Goal: Task Accomplishment & Management: Use online tool/utility

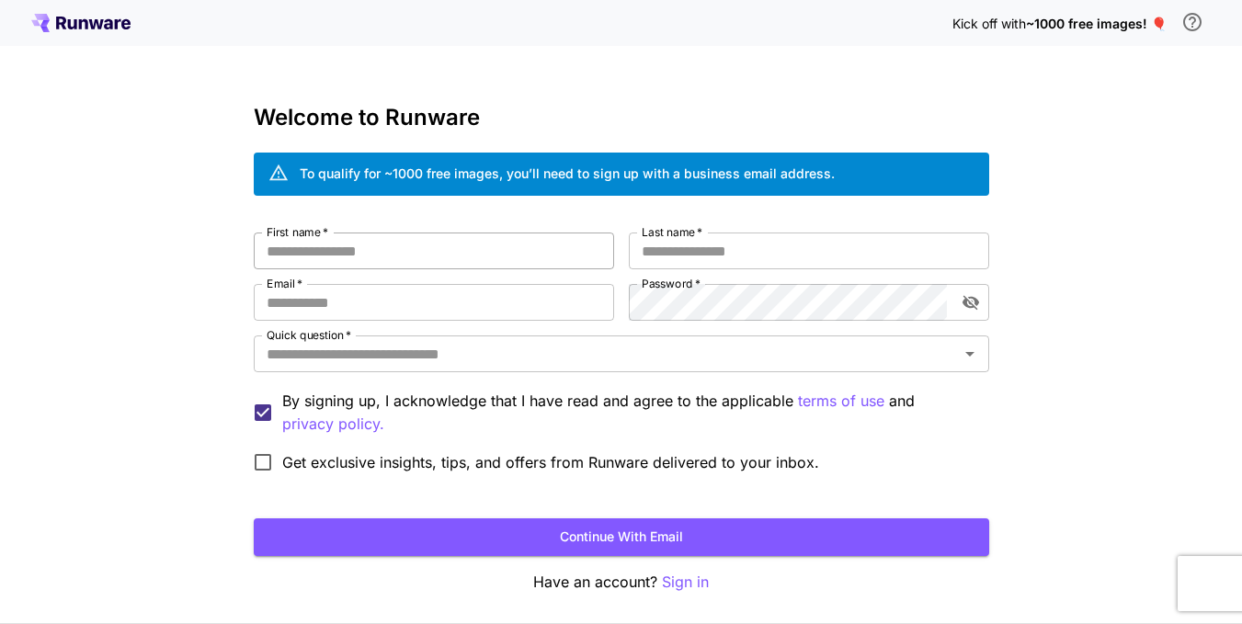
click at [447, 244] on input "First name   *" at bounding box center [434, 251] width 360 height 37
click at [388, 258] on input "First name   *" at bounding box center [434, 251] width 360 height 37
type input "********"
type input "*"
type input "*****"
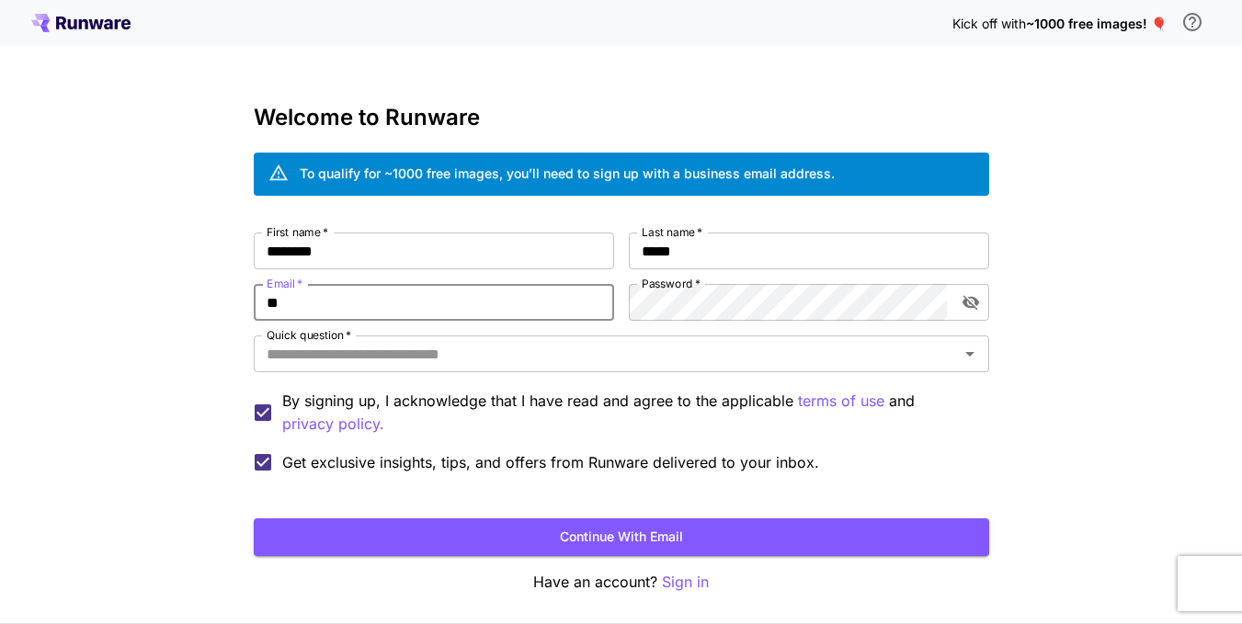
type input "*"
type input "**********"
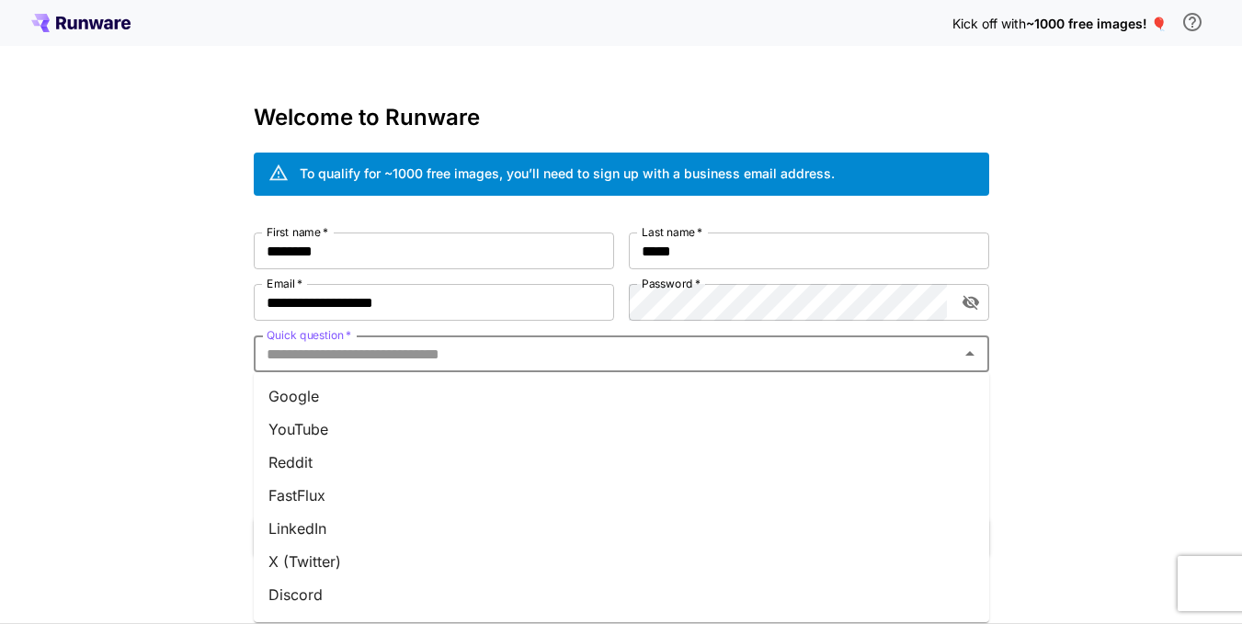
click at [451, 360] on input "Quick question   *" at bounding box center [606, 354] width 694 height 26
click at [314, 395] on li "Google" at bounding box center [621, 396] width 735 height 33
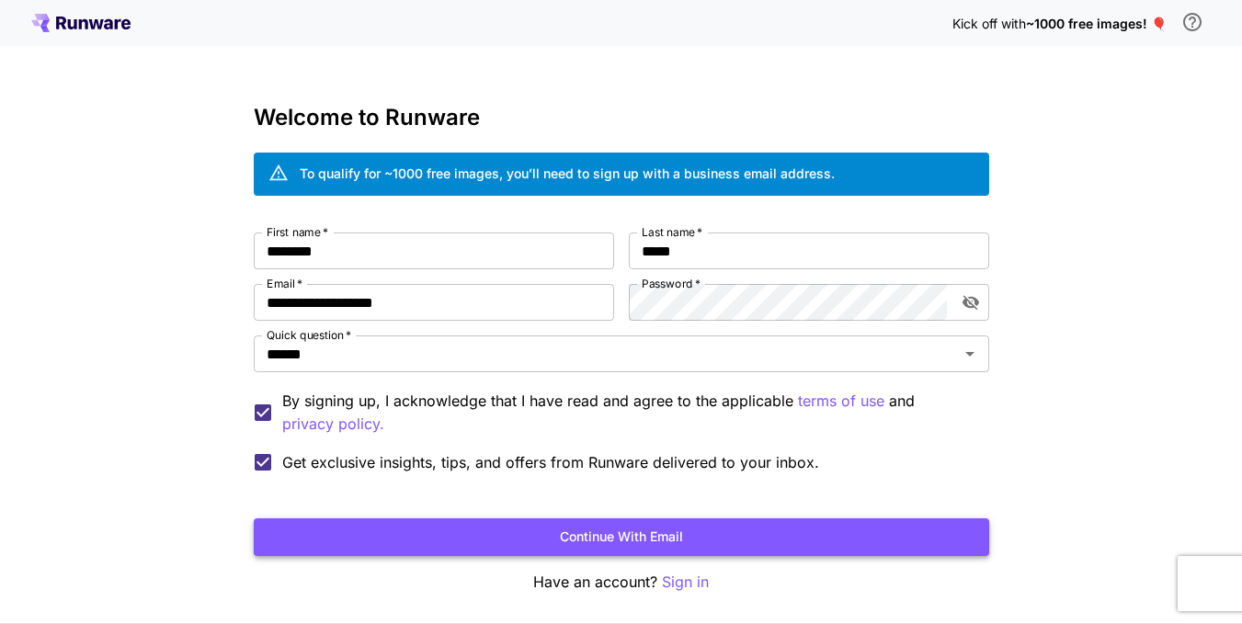
click at [543, 532] on button "Continue with email" at bounding box center [621, 537] width 735 height 38
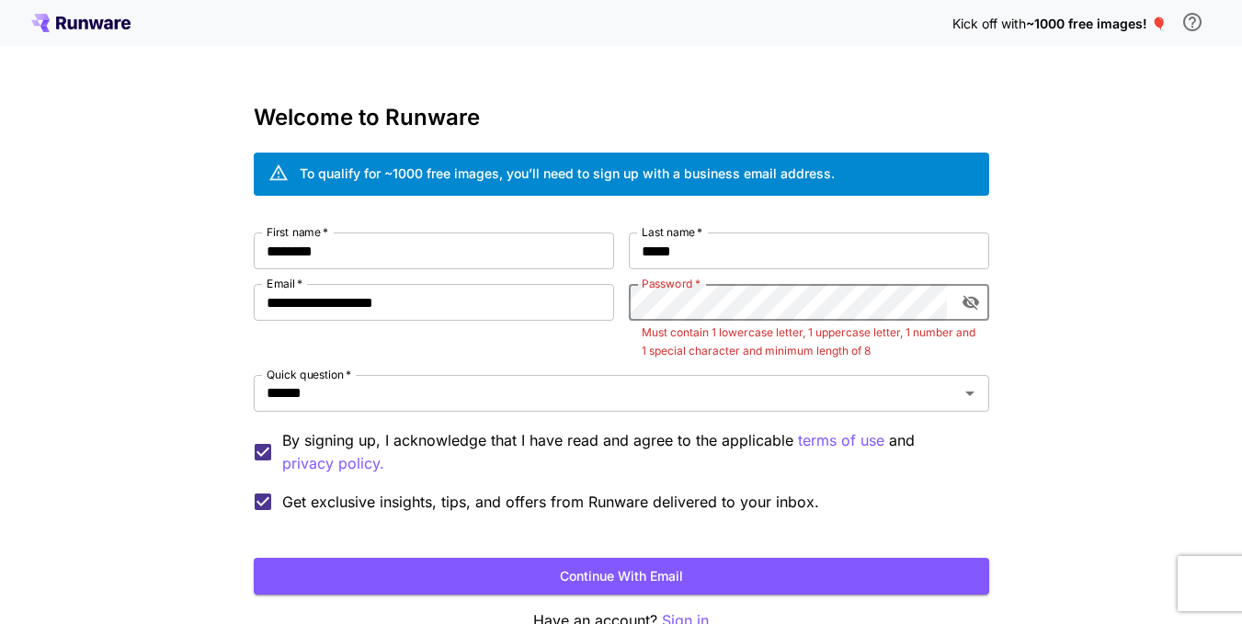
click at [967, 301] on icon "toggle password visibility" at bounding box center [969, 303] width 17 height 15
click at [254, 558] on button "Continue with email" at bounding box center [621, 577] width 735 height 38
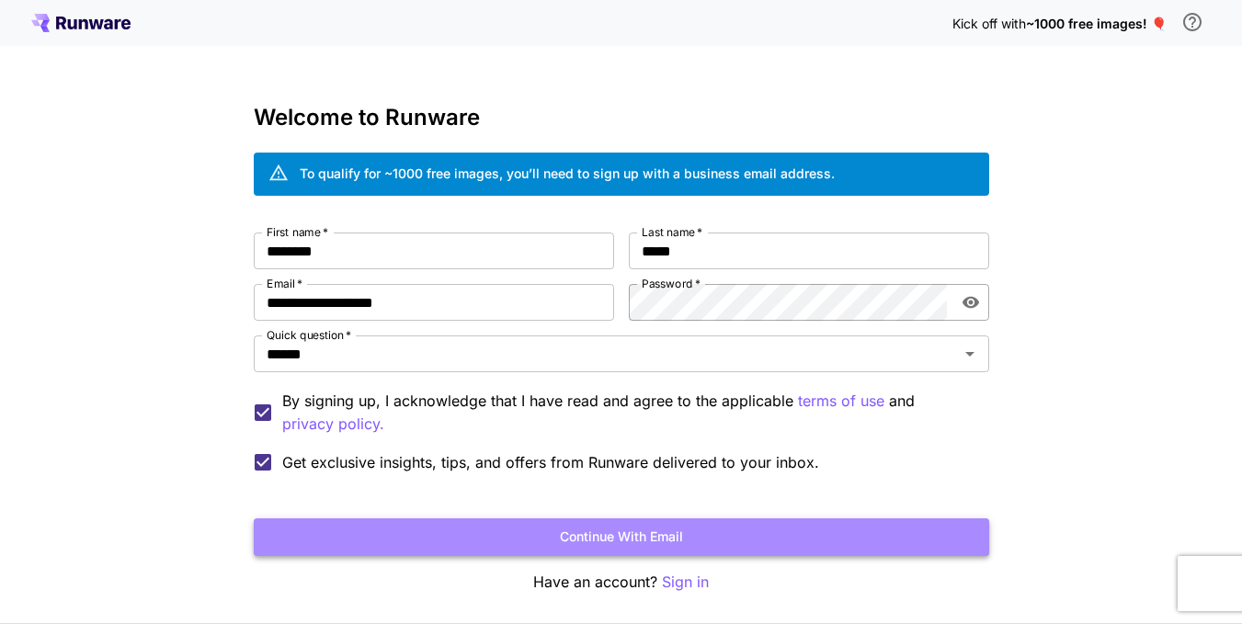
click at [585, 526] on button "Continue with email" at bounding box center [621, 537] width 735 height 38
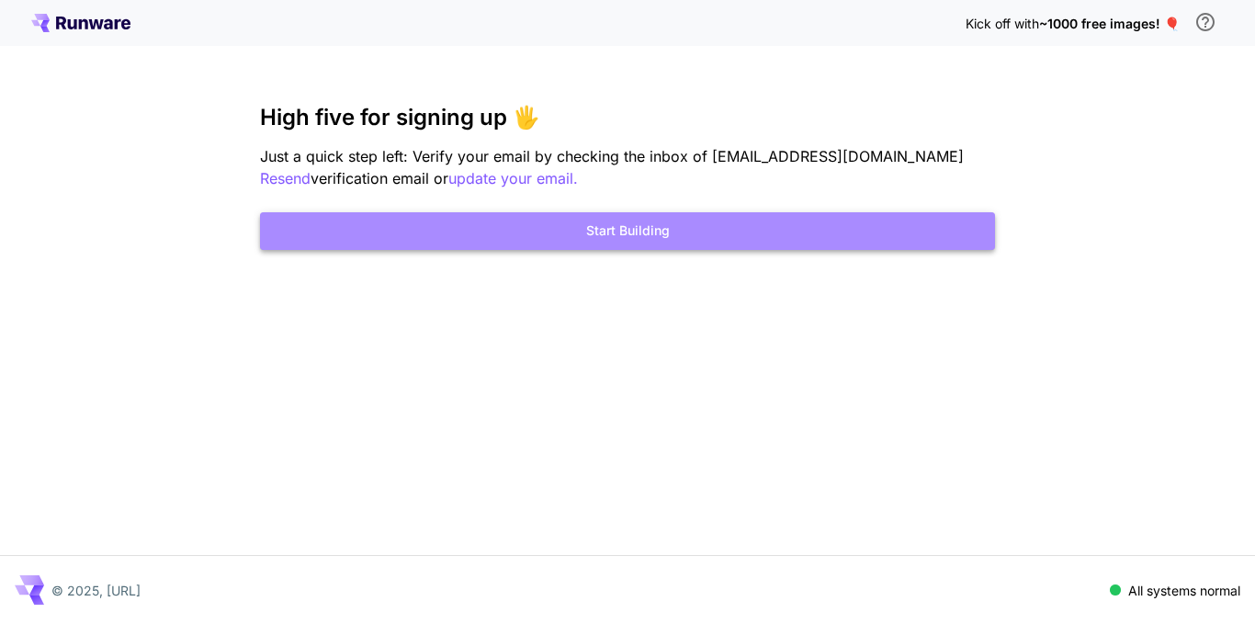
click at [628, 228] on button "Start Building" at bounding box center [627, 231] width 735 height 38
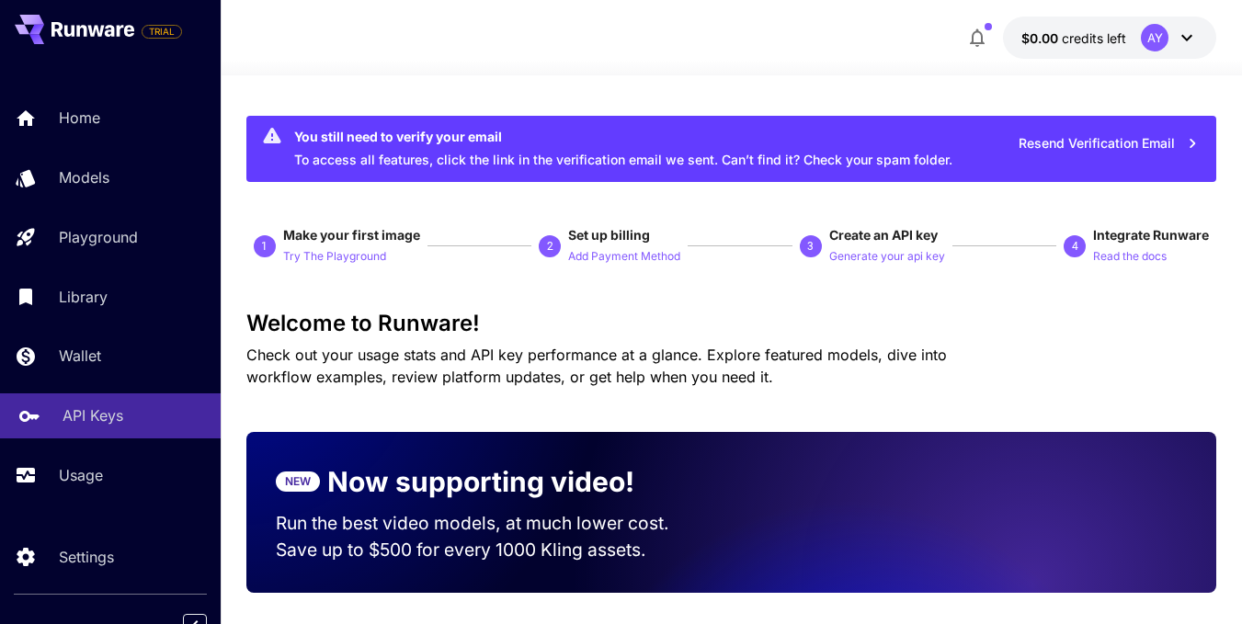
click at [114, 403] on link "API Keys" at bounding box center [110, 415] width 221 height 45
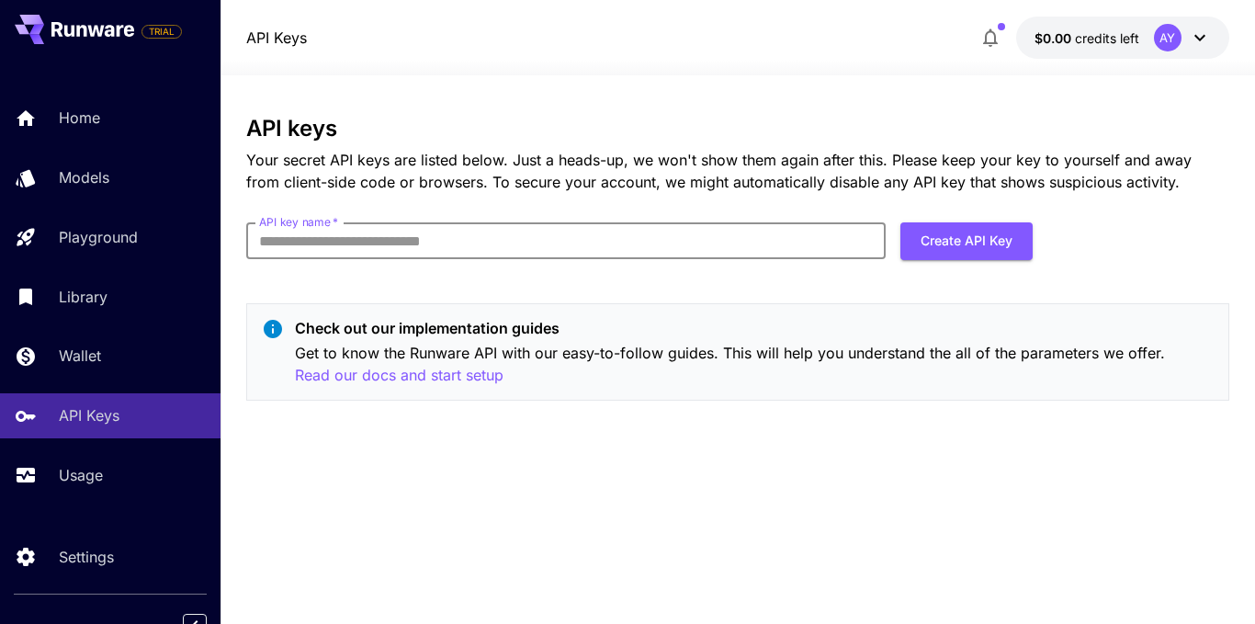
click at [475, 236] on input "API key name   *" at bounding box center [566, 240] width 640 height 37
type input "******"
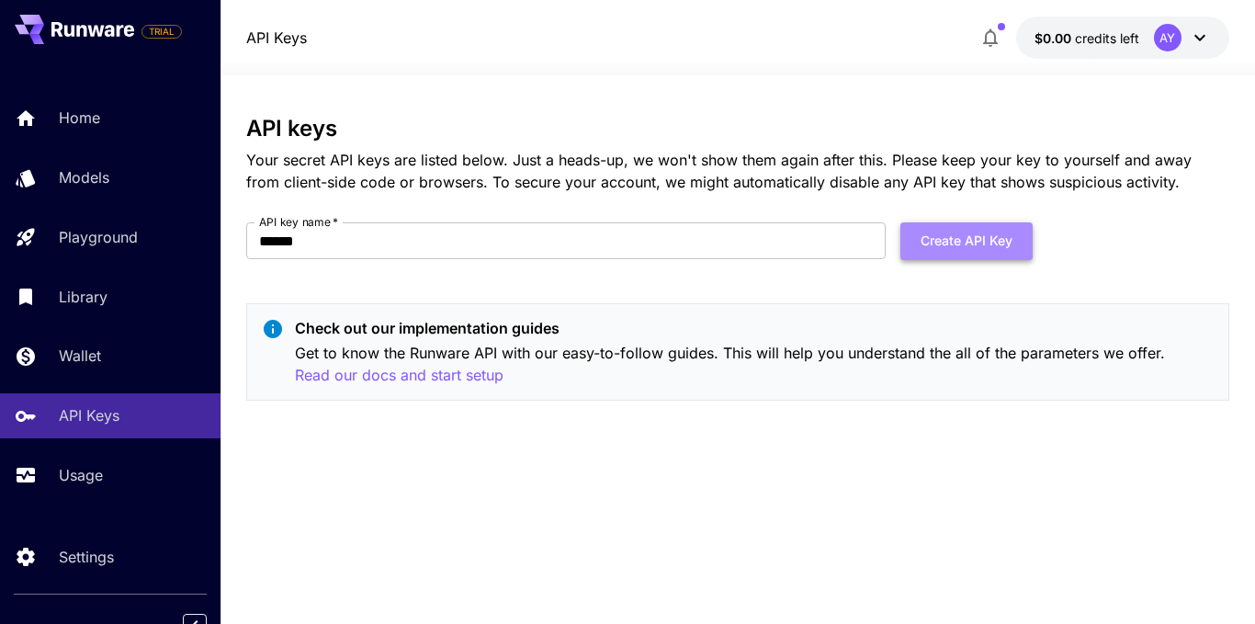
click at [996, 239] on button "Create API Key" at bounding box center [967, 241] width 132 height 38
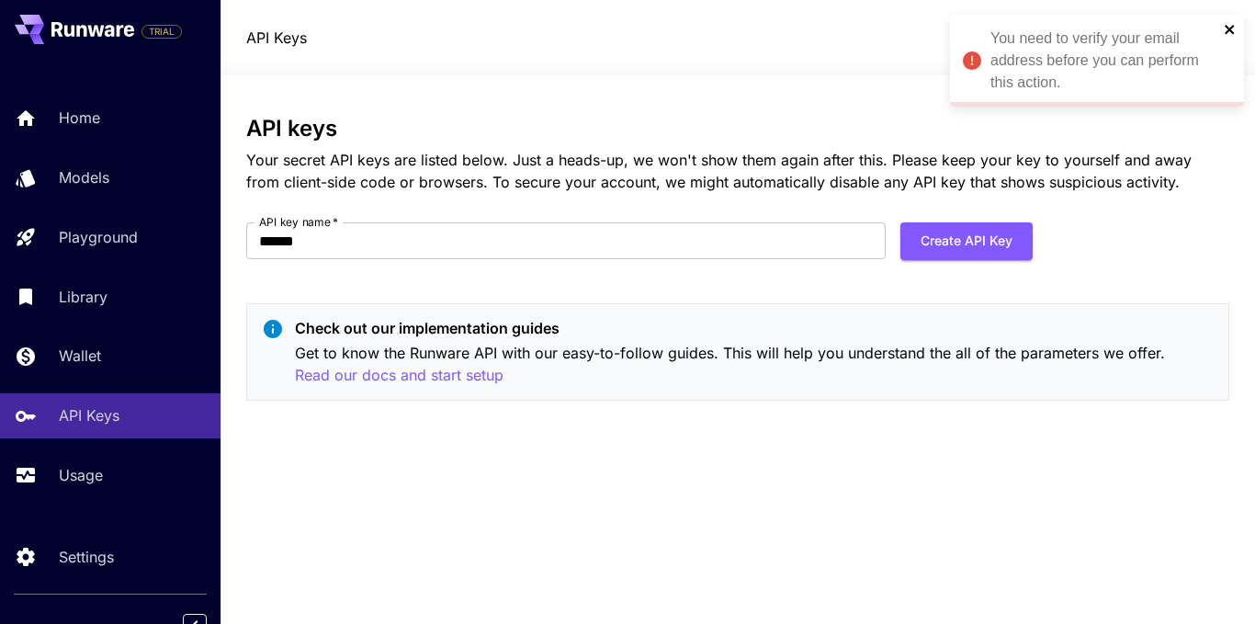
click at [1231, 27] on icon "close" at bounding box center [1229, 29] width 9 height 9
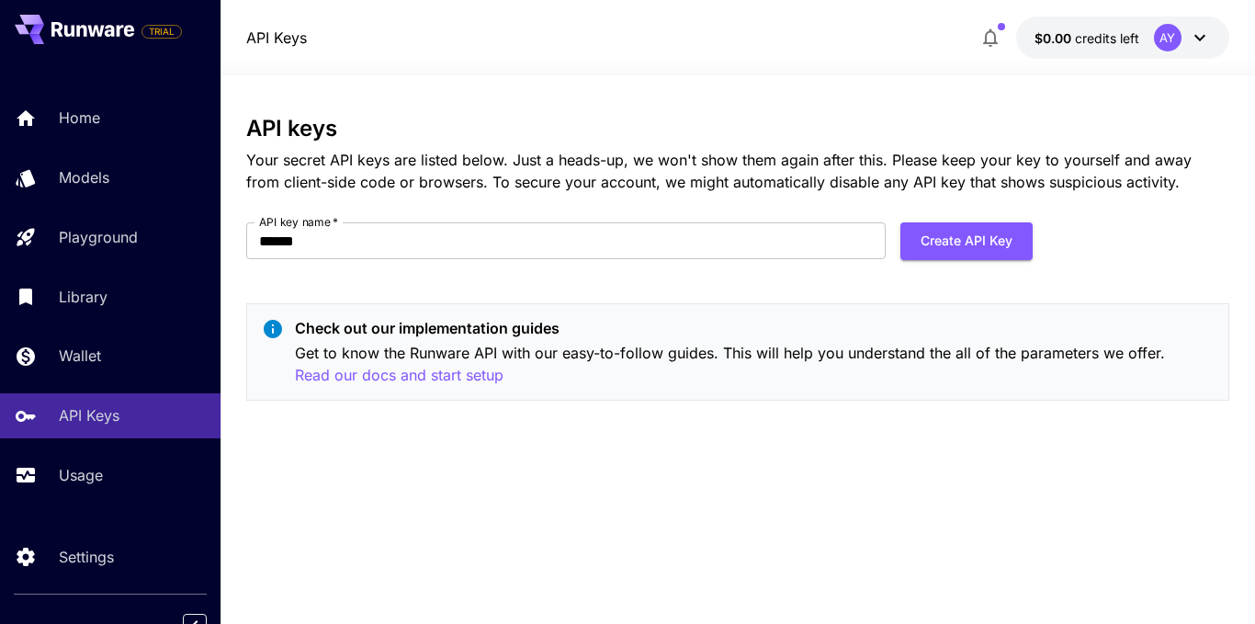
click at [998, 33] on icon "button" at bounding box center [991, 38] width 22 height 22
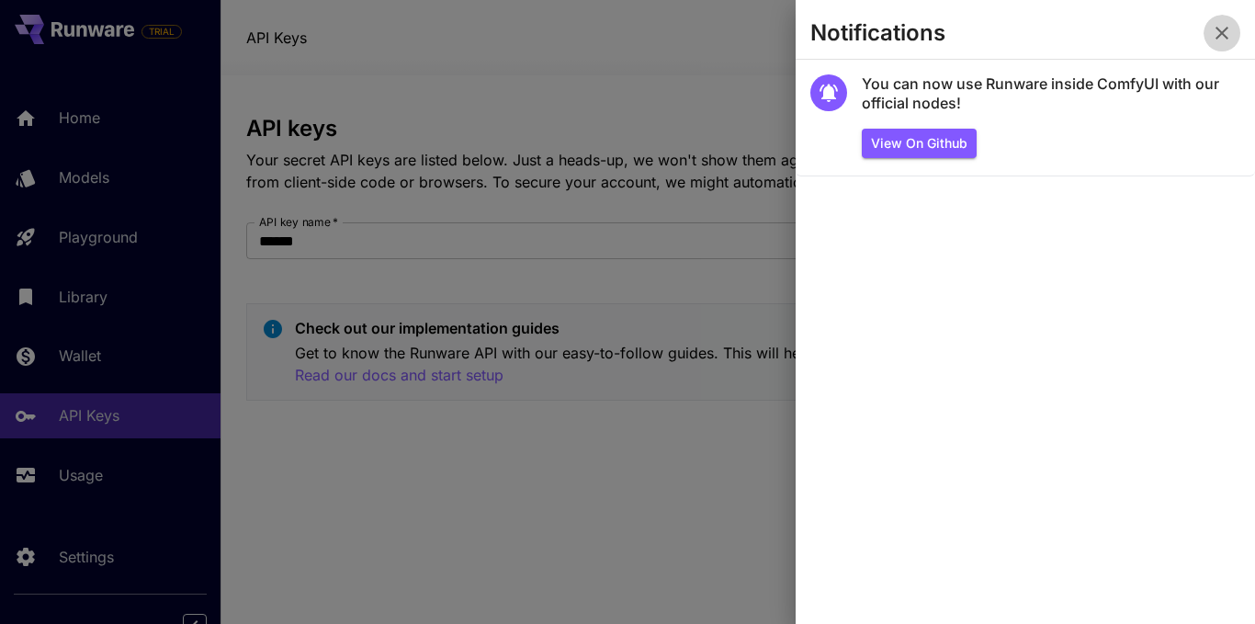
click at [1227, 22] on icon "button" at bounding box center [1222, 33] width 22 height 22
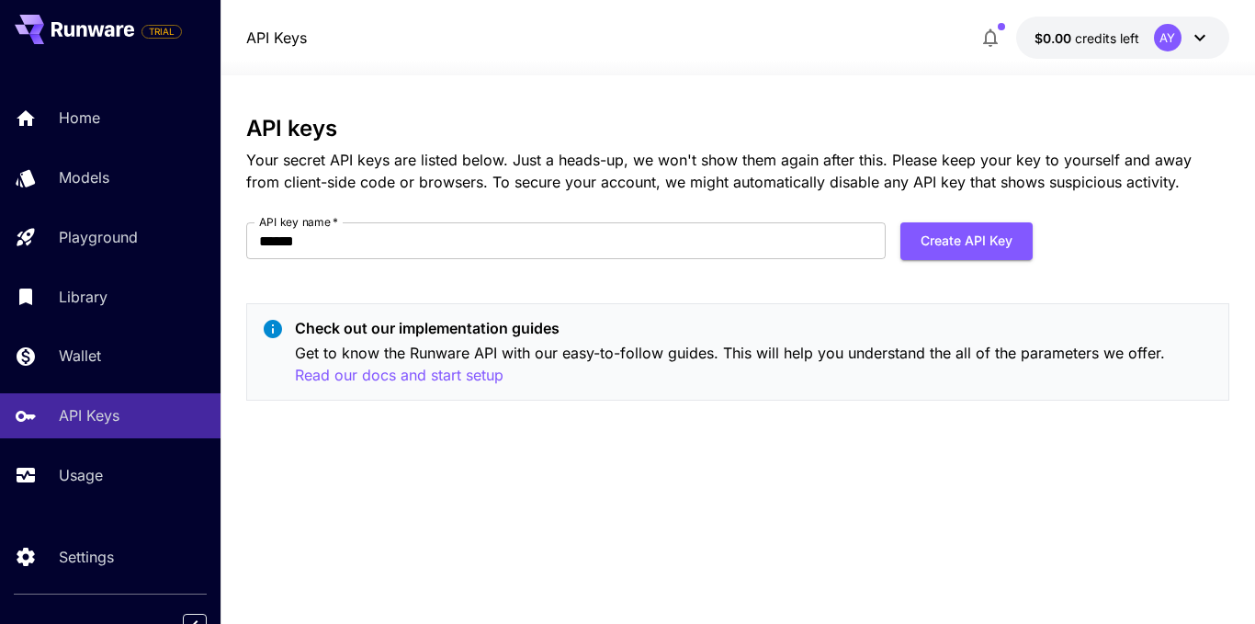
click at [1165, 25] on div "AY" at bounding box center [1168, 38] width 28 height 28
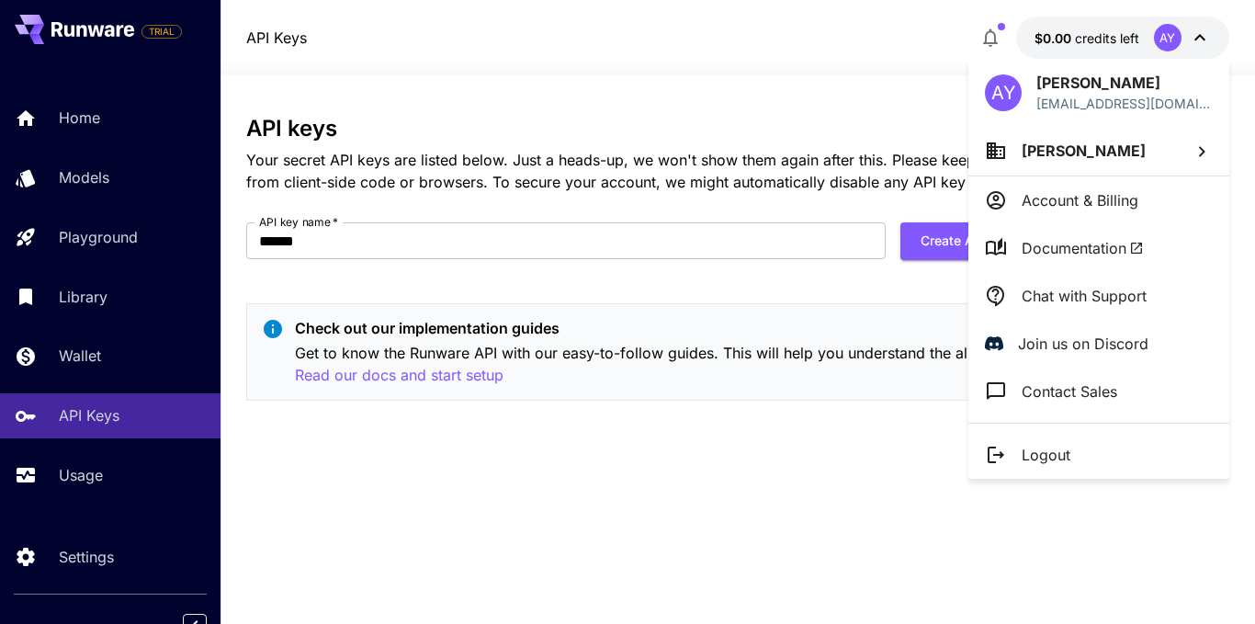
click at [876, 228] on div at bounding box center [627, 312] width 1255 height 624
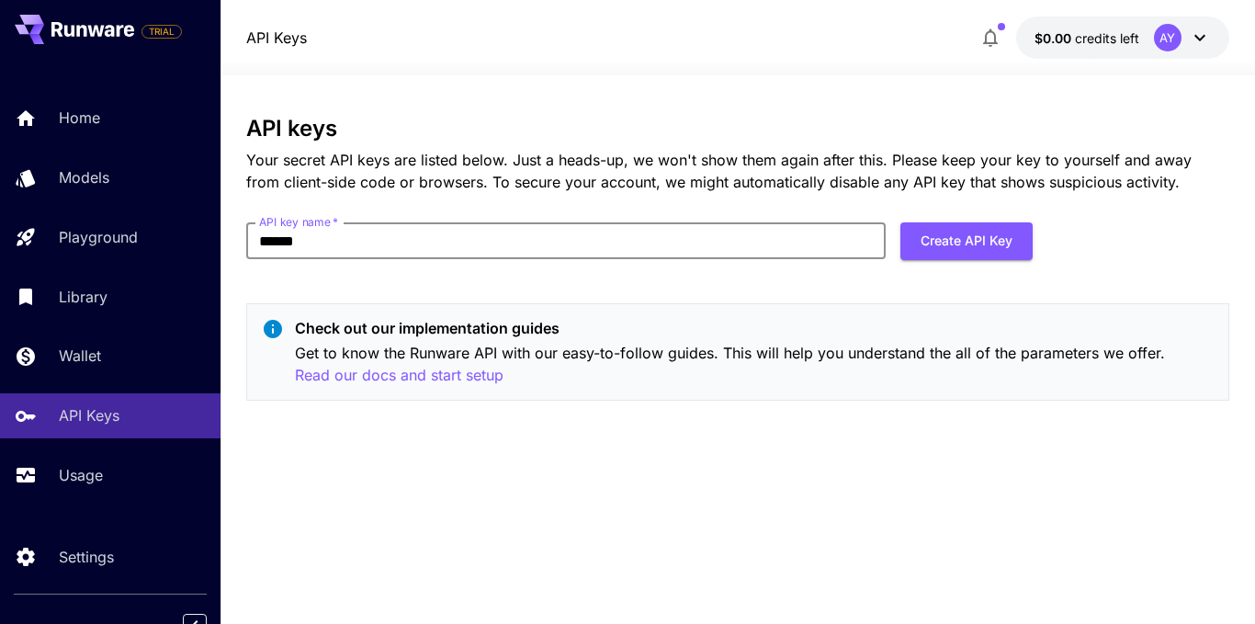
click at [885, 228] on input "******" at bounding box center [566, 240] width 640 height 37
click at [954, 255] on button "Create API Key" at bounding box center [967, 241] width 132 height 38
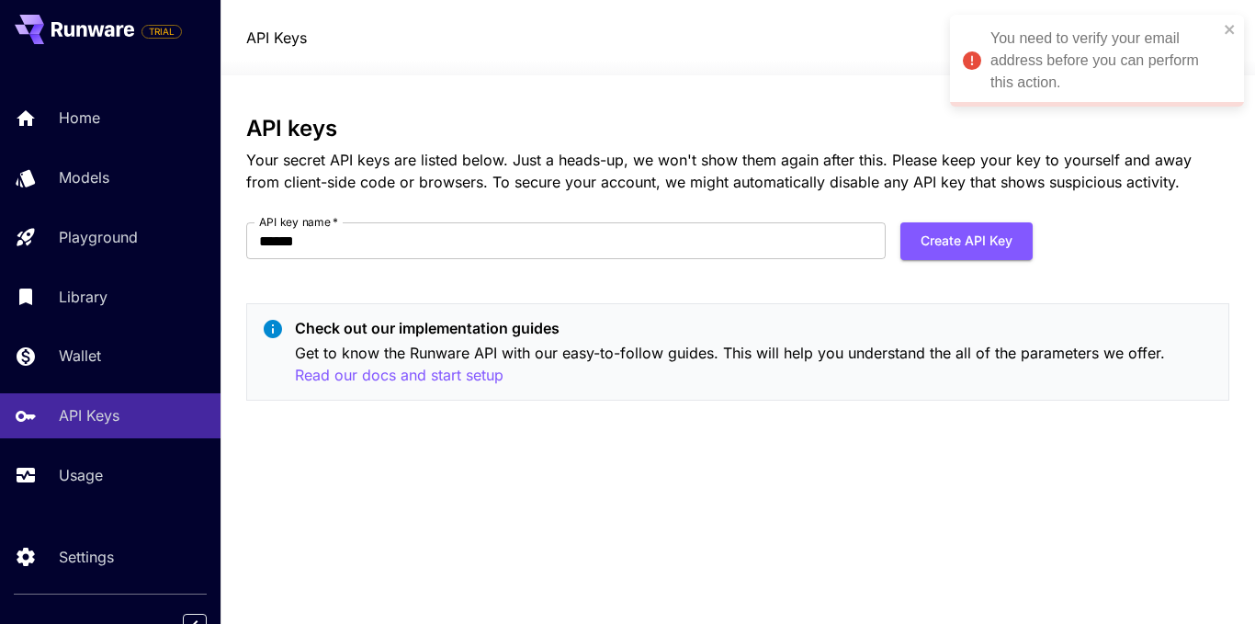
click at [1055, 44] on div "You need to verify your email address before you can perform this action." at bounding box center [1105, 61] width 228 height 66
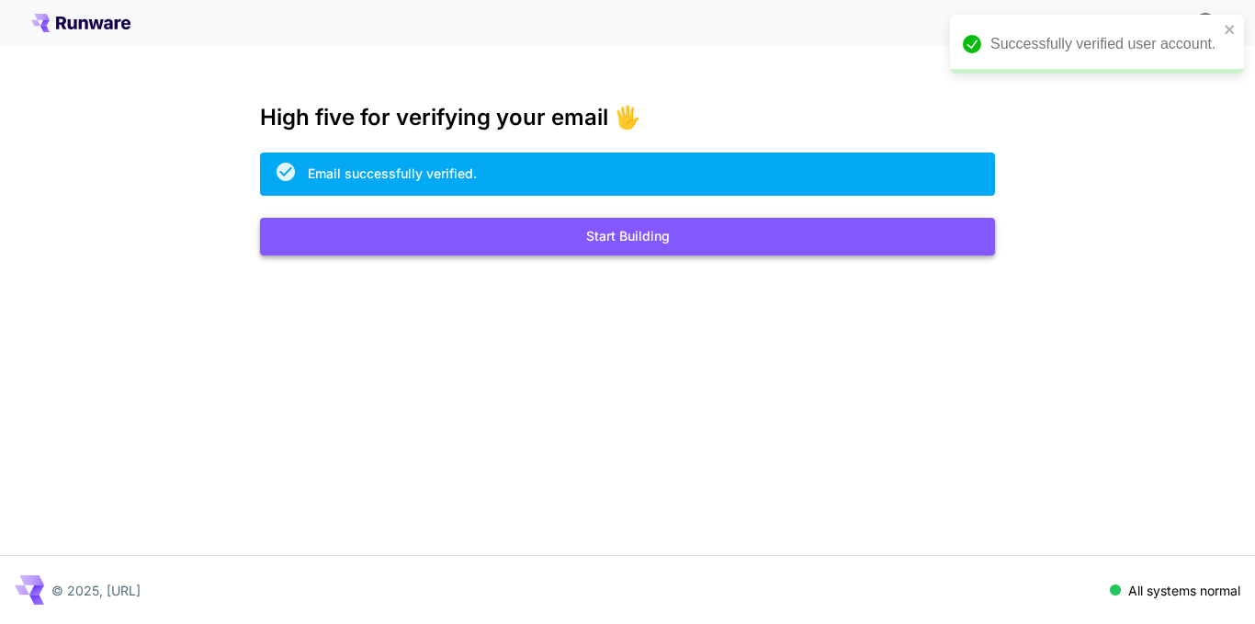
click at [554, 244] on button "Start Building" at bounding box center [627, 237] width 735 height 38
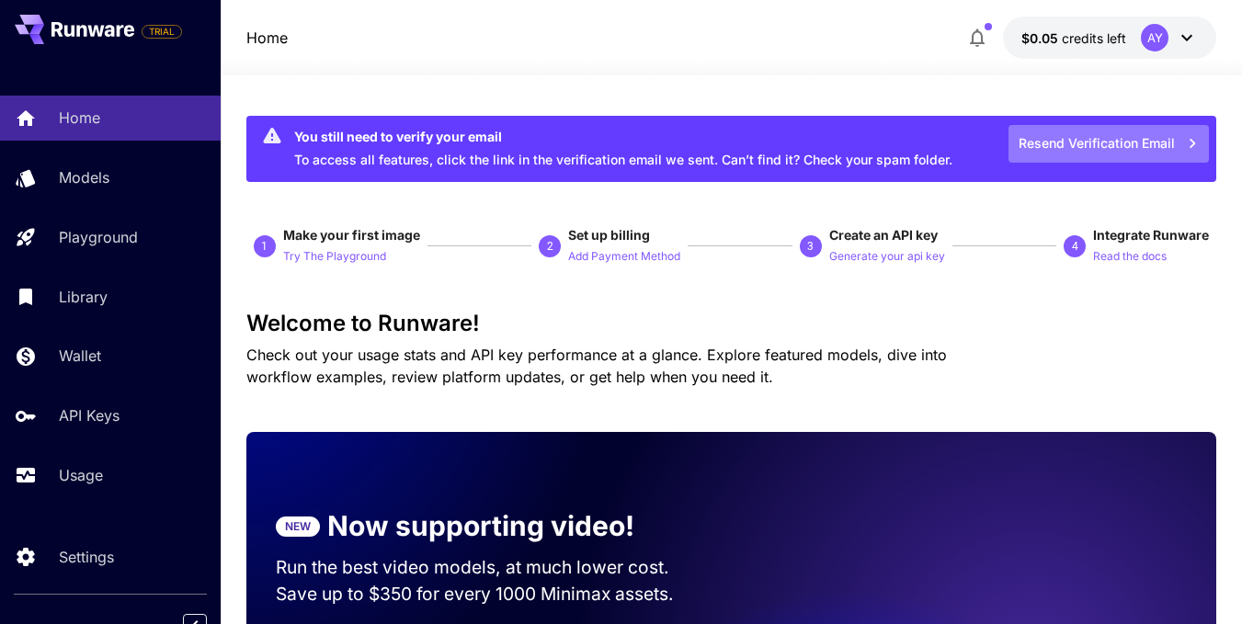
click at [1103, 148] on button "Resend Verification Email" at bounding box center [1108, 144] width 200 height 38
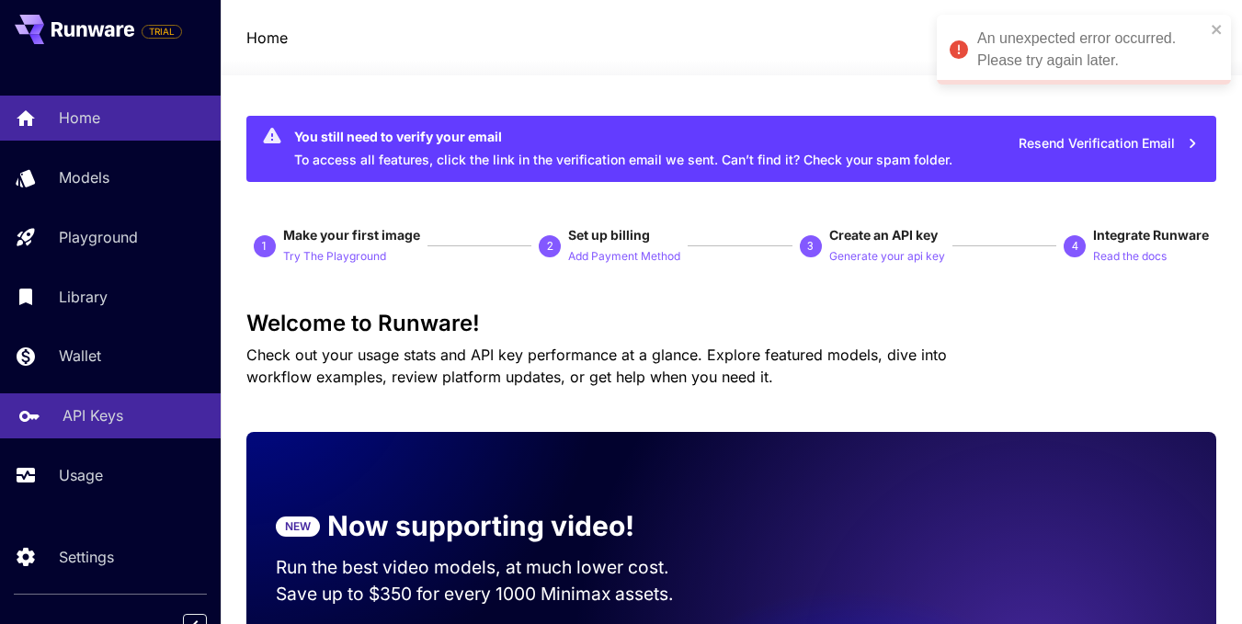
click at [70, 421] on p "API Keys" at bounding box center [92, 415] width 61 height 22
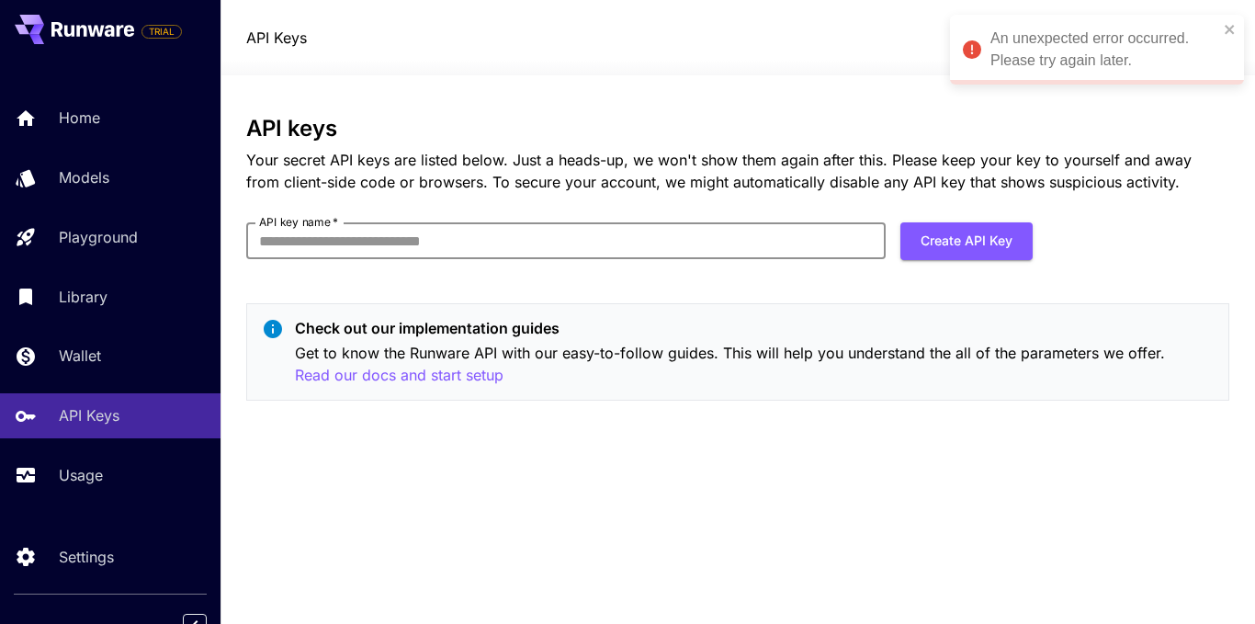
click at [484, 233] on input "API key name   *" at bounding box center [566, 240] width 640 height 37
type input "******"
click at [970, 241] on button "Create API Key" at bounding box center [967, 241] width 132 height 38
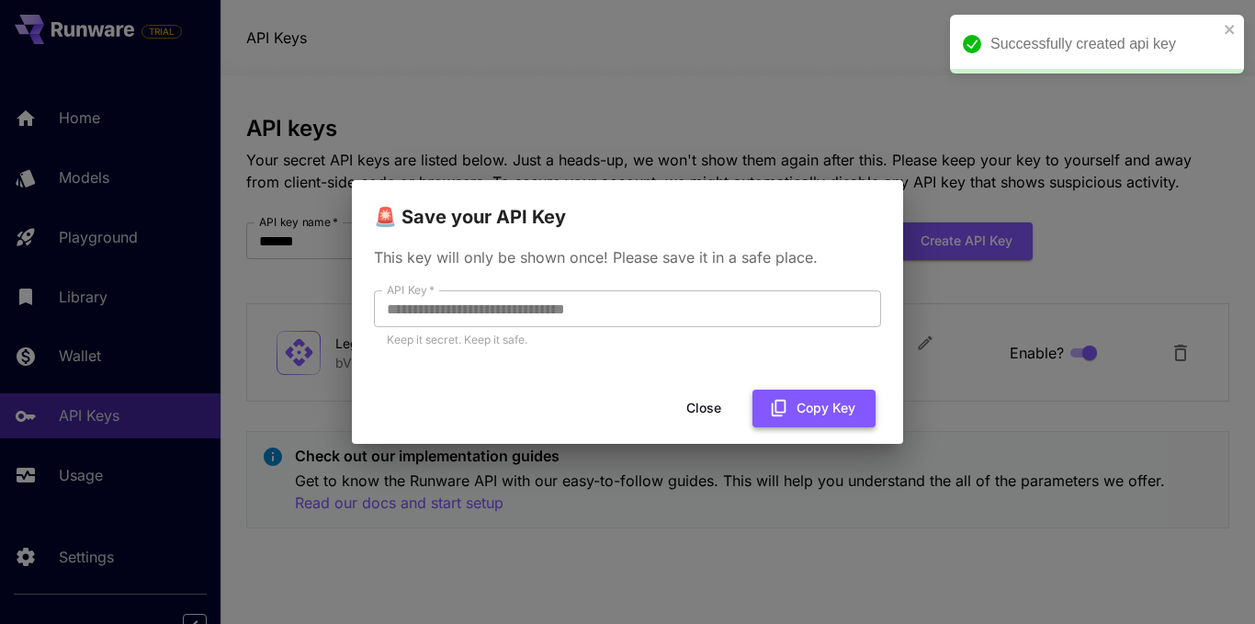
click at [823, 414] on button "Copy Key" at bounding box center [814, 409] width 123 height 38
click at [820, 413] on button "Copy Key" at bounding box center [814, 409] width 123 height 38
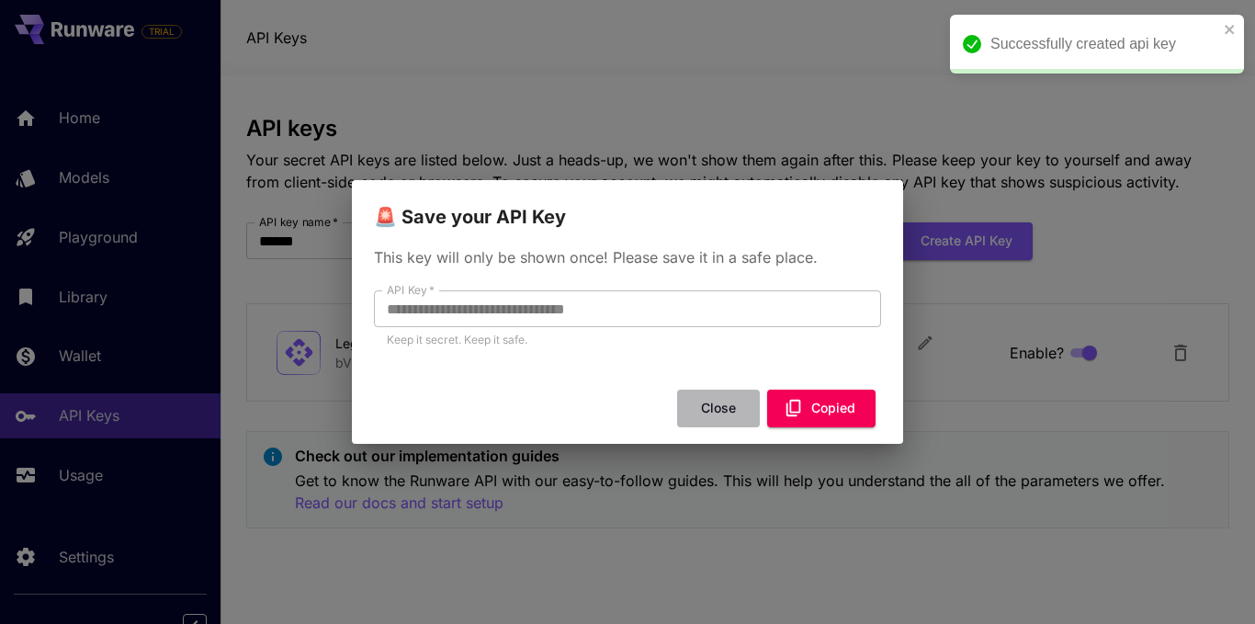
click at [713, 411] on button "Close" at bounding box center [718, 409] width 83 height 38
